Goal: Task Accomplishment & Management: Manage account settings

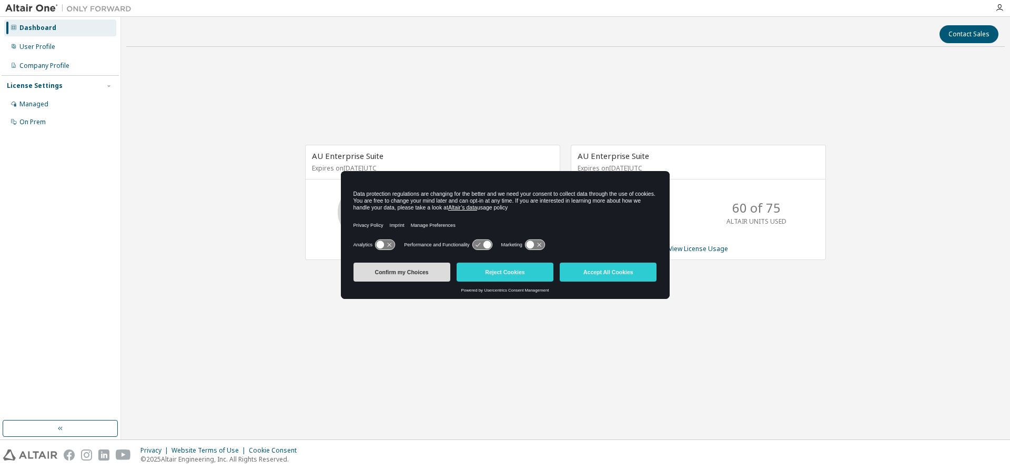
click at [415, 270] on button "Confirm my Choices" at bounding box center [401, 271] width 97 height 19
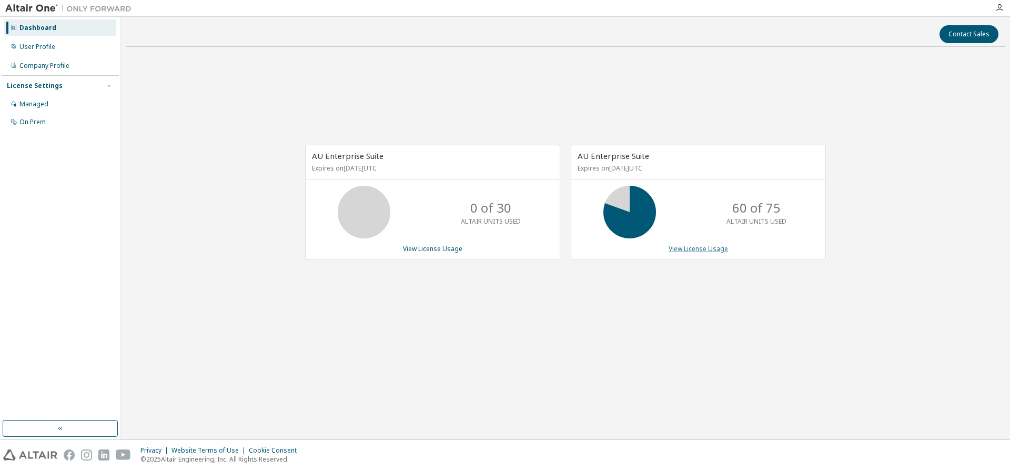
click at [707, 249] on link "View License Usage" at bounding box center [697, 248] width 59 height 9
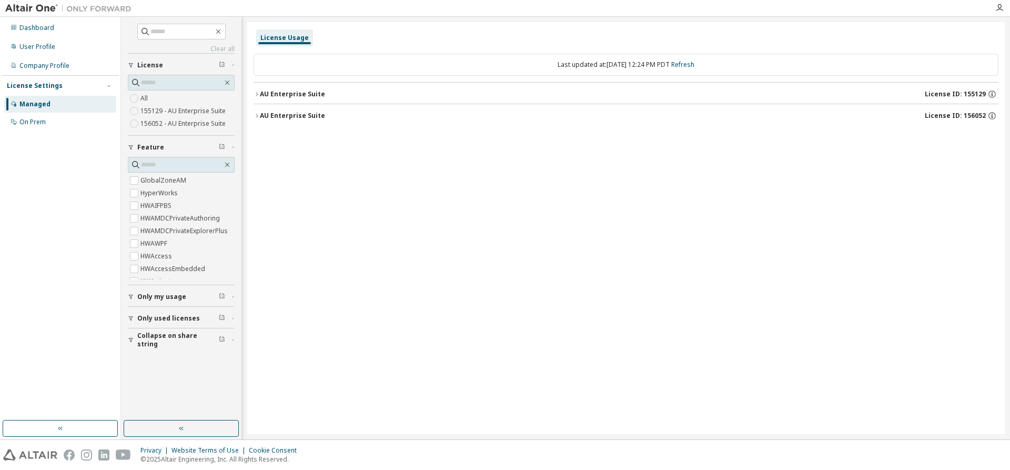
click at [257, 91] on icon "button" at bounding box center [256, 94] width 6 height 6
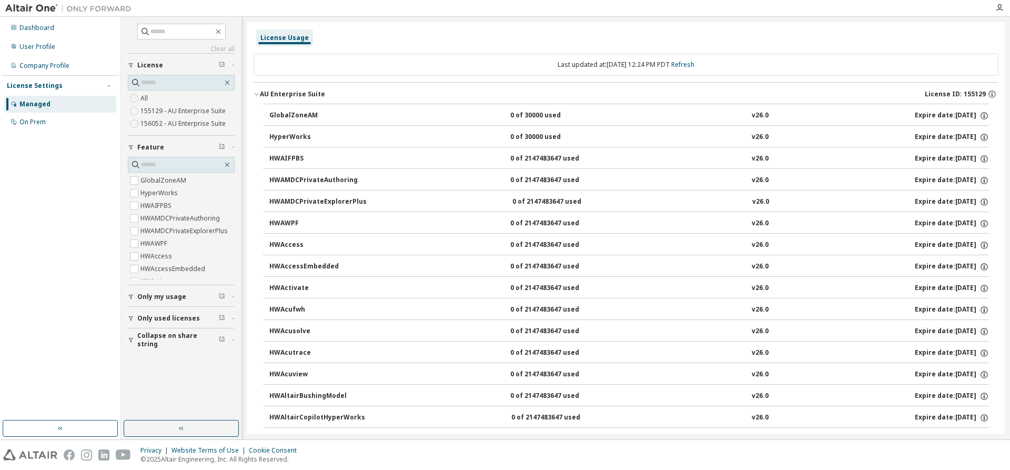
click at [256, 94] on icon "button" at bounding box center [256, 94] width 6 height 6
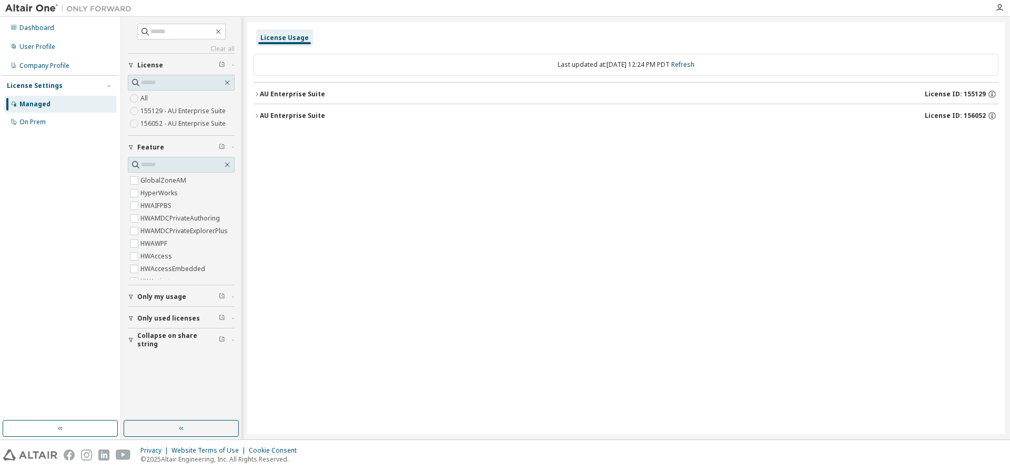
click at [257, 115] on icon "button" at bounding box center [257, 116] width 2 height 4
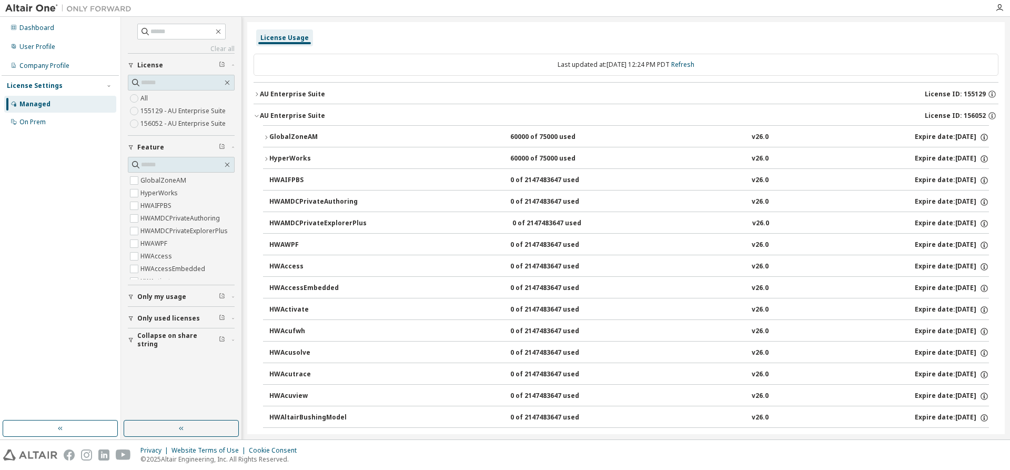
click at [266, 138] on icon "button" at bounding box center [266, 137] width 6 height 6
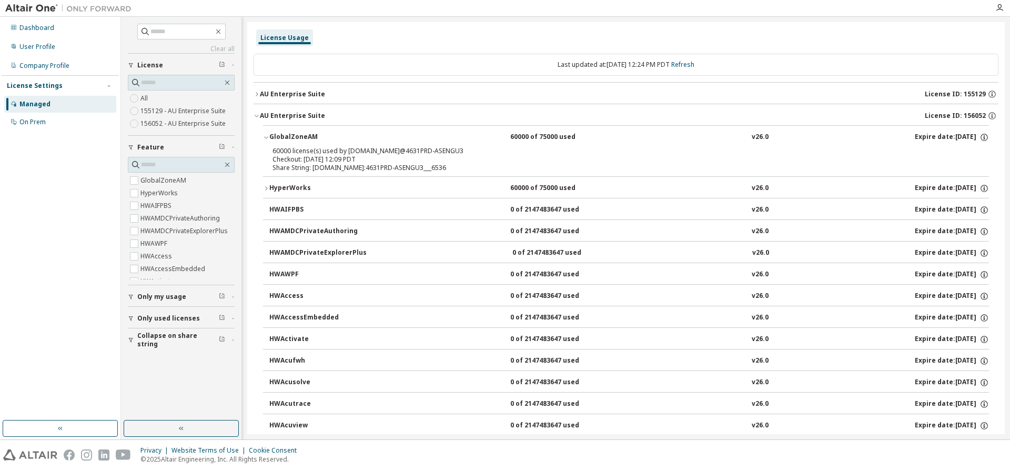
click at [303, 151] on div "60000 license(s) used by [DOMAIN_NAME]@4631PRD-ASENGU3" at bounding box center [612, 151] width 681 height 8
click at [925, 146] on button "GlobalZoneAM 60000 of 75000 used v26.0 Expire date: [DATE]" at bounding box center [626, 137] width 726 height 23
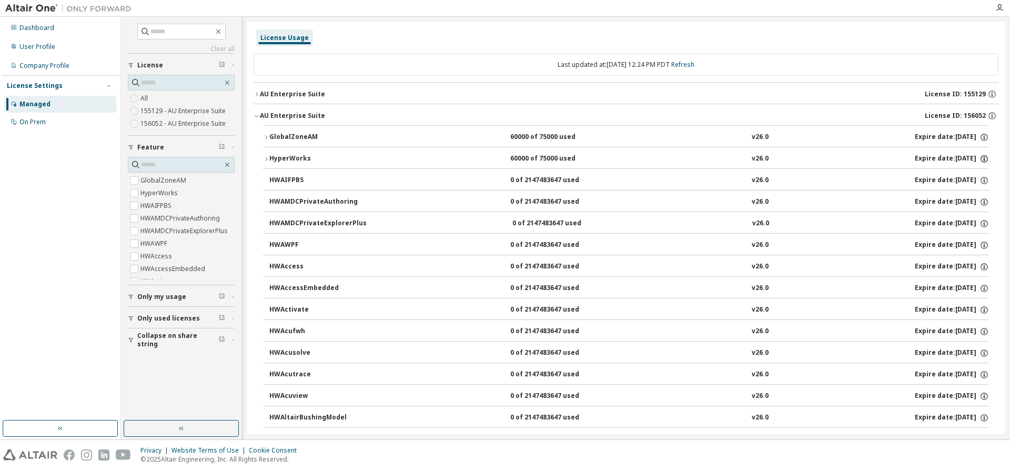
click at [979, 158] on icon "button" at bounding box center [983, 158] width 9 height 9
click at [951, 158] on div "Expire date: [DATE]" at bounding box center [951, 158] width 74 height 9
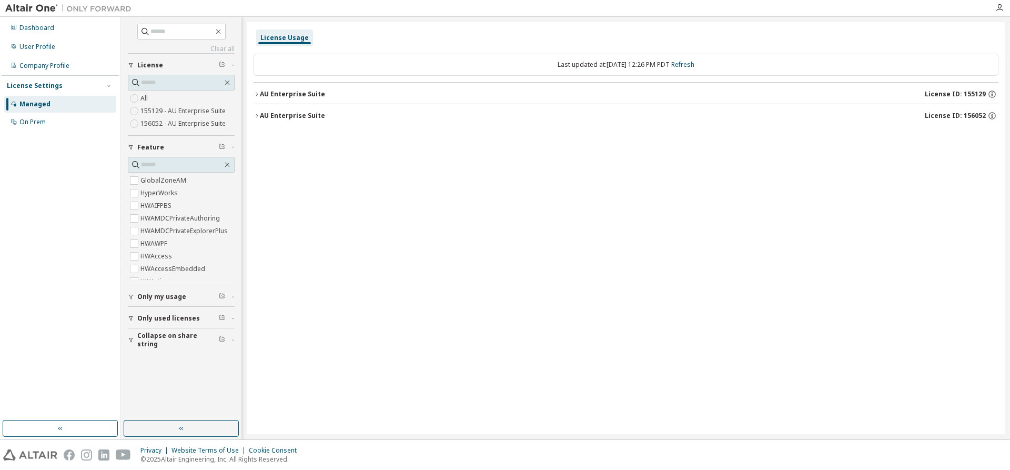
click at [256, 114] on icon "button" at bounding box center [256, 116] width 6 height 6
click at [256, 94] on icon "button" at bounding box center [256, 94] width 6 height 6
